Goal: Task Accomplishment & Management: Use online tool/utility

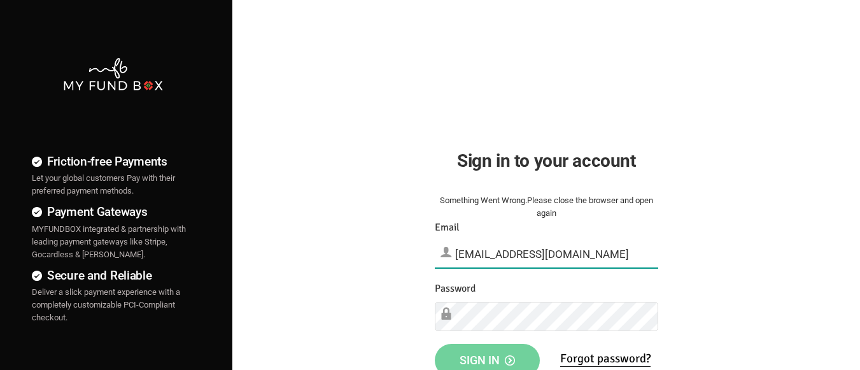
type input "[EMAIL_ADDRESS][DOMAIN_NAME]"
click at [487, 356] on span "Sign in" at bounding box center [486, 359] width 55 height 13
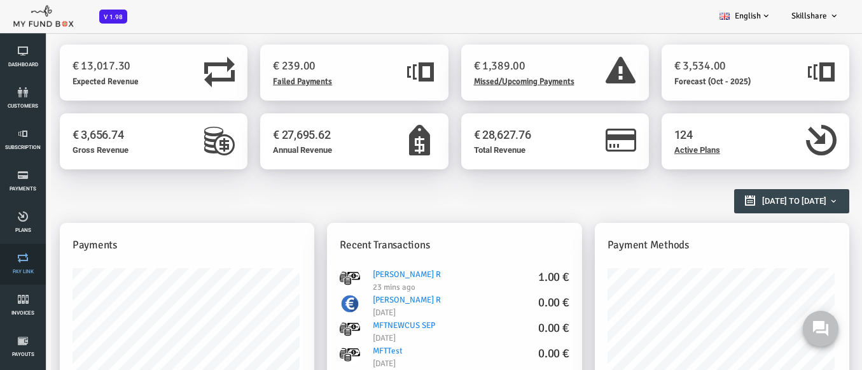
click at [23, 264] on link "Pay Link" at bounding box center [23, 264] width 38 height 41
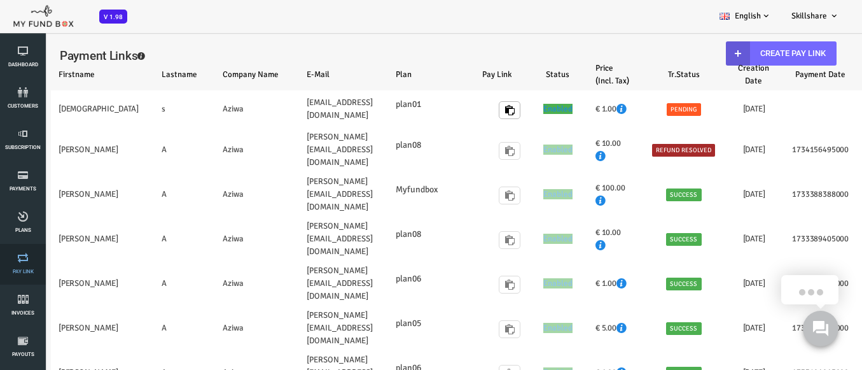
select select "100"
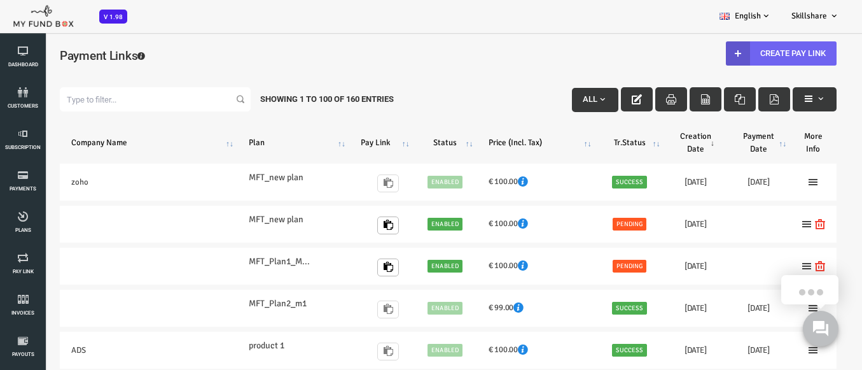
click at [738, 53] on link "Create Pay Link" at bounding box center [747, 53] width 111 height 24
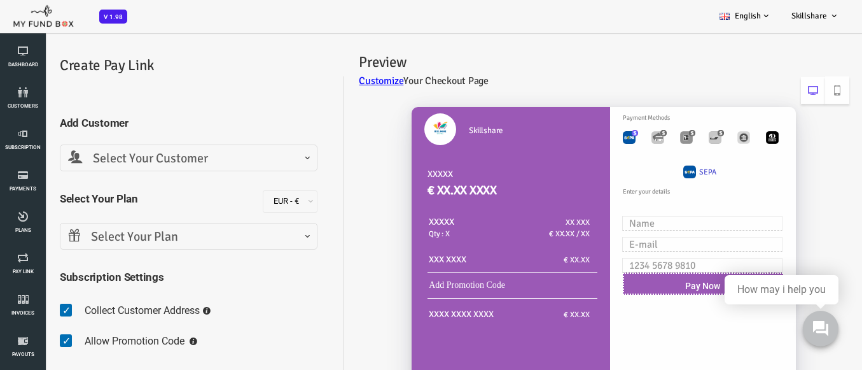
click at [152, 158] on span "Select Your Customer" at bounding box center [154, 159] width 241 height 20
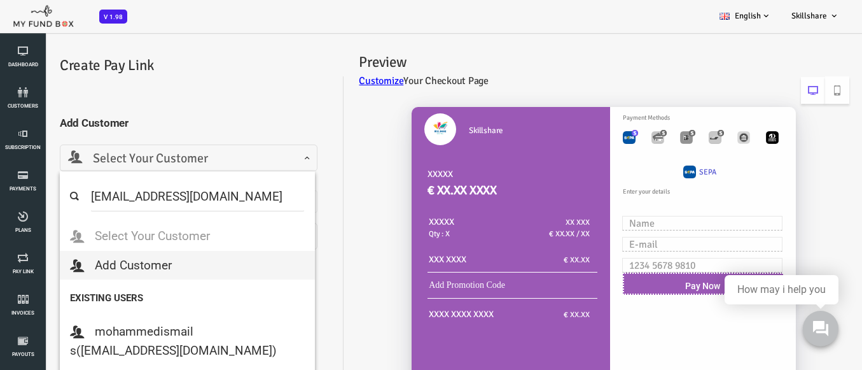
select select "MFT_Email5@gmail.com"
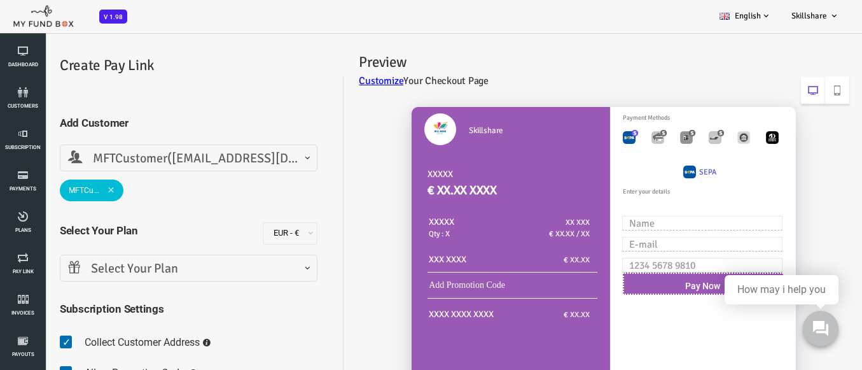
click at [152, 268] on span "Select Your Plan" at bounding box center [154, 269] width 241 height 20
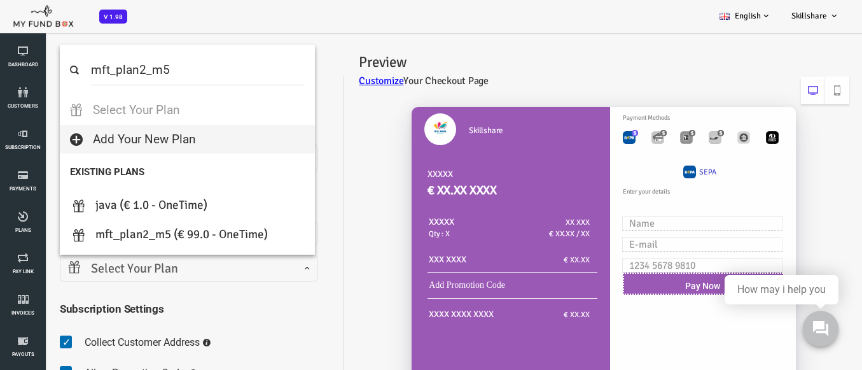
select select "MFT_Plan2_m5"
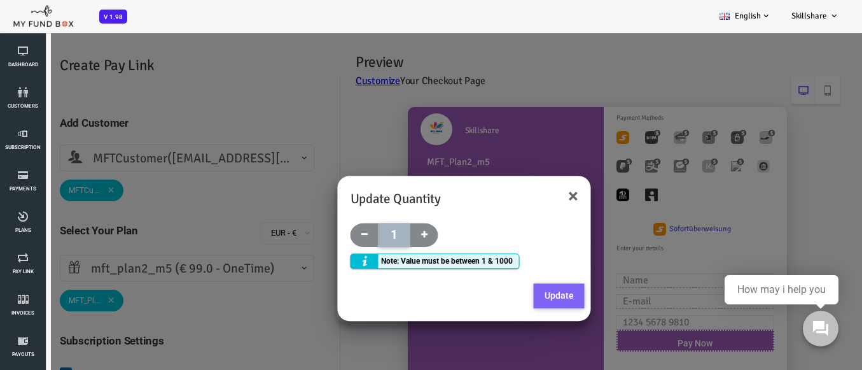
click at [536, 293] on button "Update" at bounding box center [525, 295] width 51 height 25
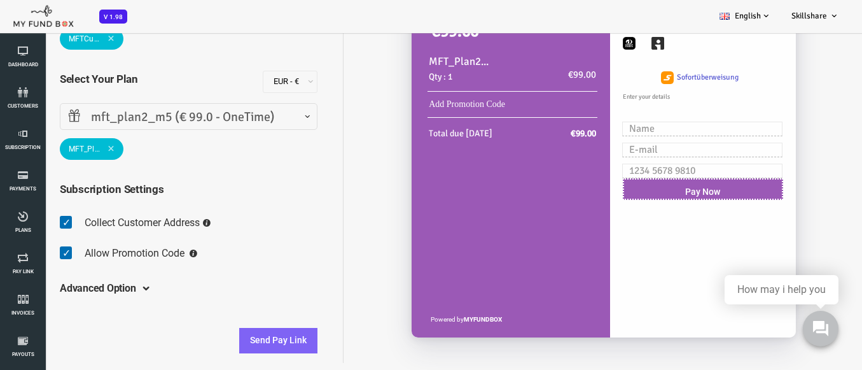
scroll to position [36, 0]
